Goal: Information Seeking & Learning: Find specific fact

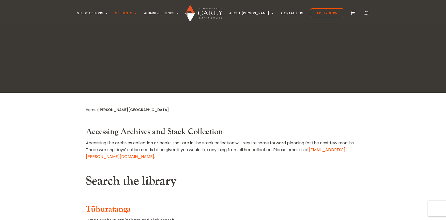
scroll to position [161, 0]
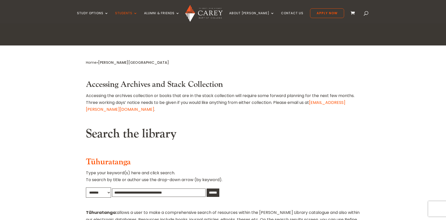
click at [147, 188] on input "text" at bounding box center [158, 192] width 93 height 8
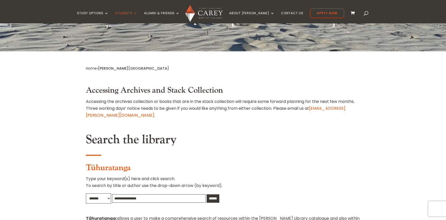
type input "**********"
click at [206, 194] on input "******" at bounding box center [212, 198] width 13 height 8
